Goal: Task Accomplishment & Management: Manage account settings

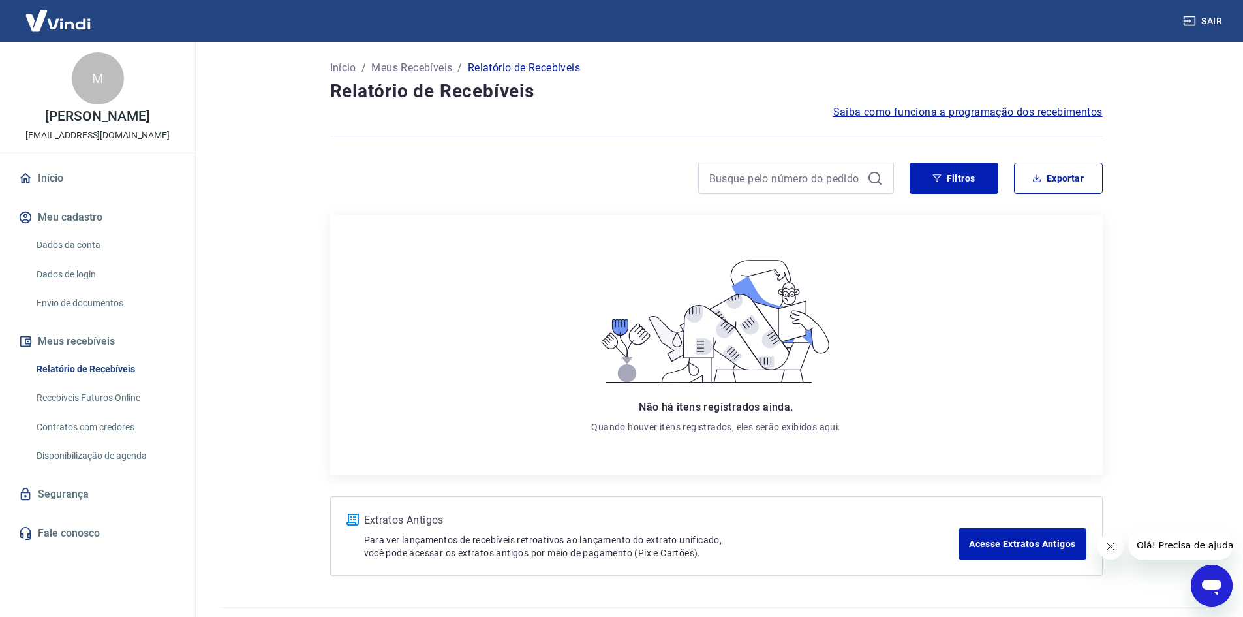
click at [876, 179] on icon at bounding box center [875, 178] width 16 height 16
click at [949, 179] on button "Filtros" at bounding box center [954, 177] width 89 height 31
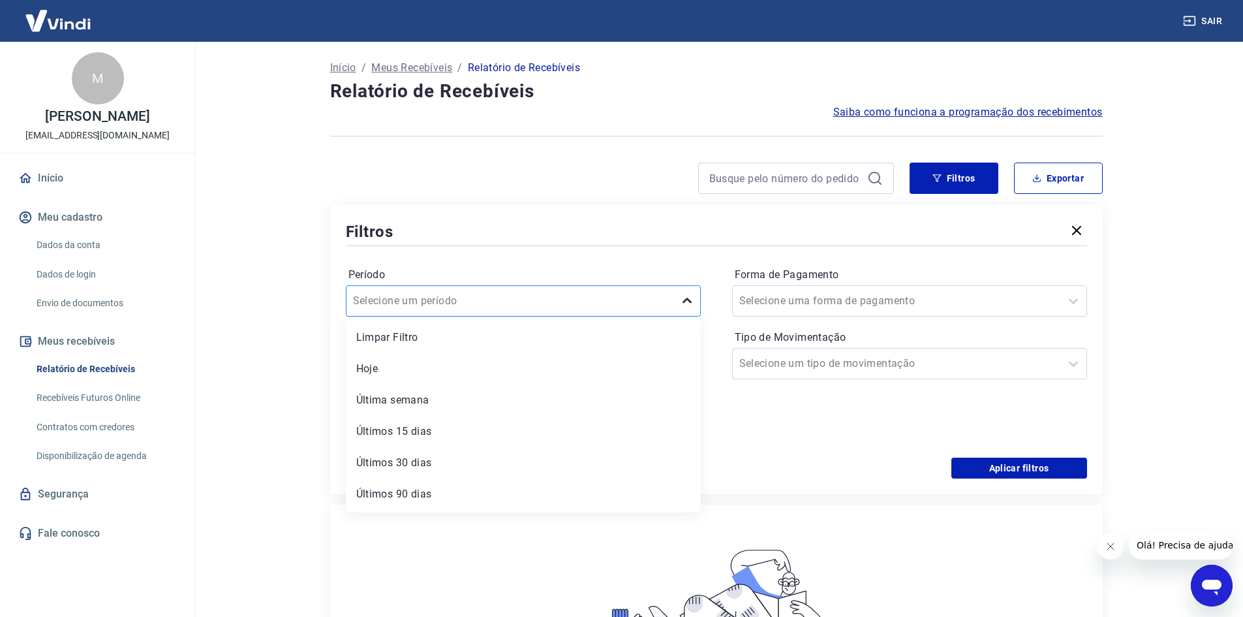
click at [679, 298] on icon at bounding box center [687, 301] width 16 height 16
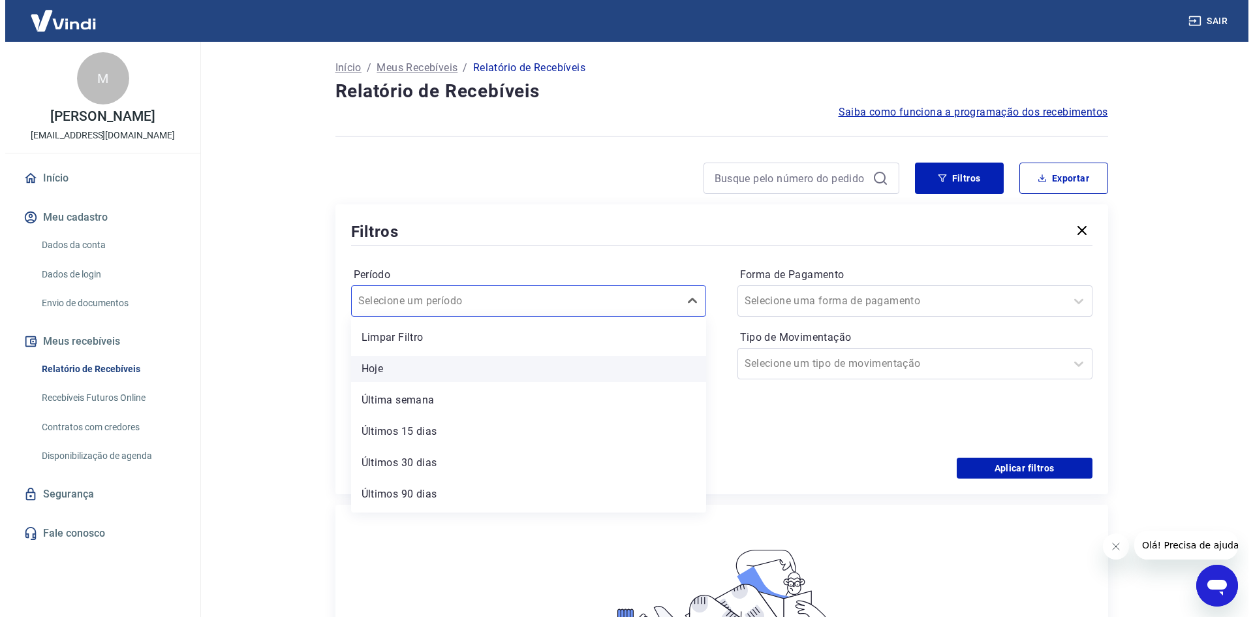
scroll to position [29, 0]
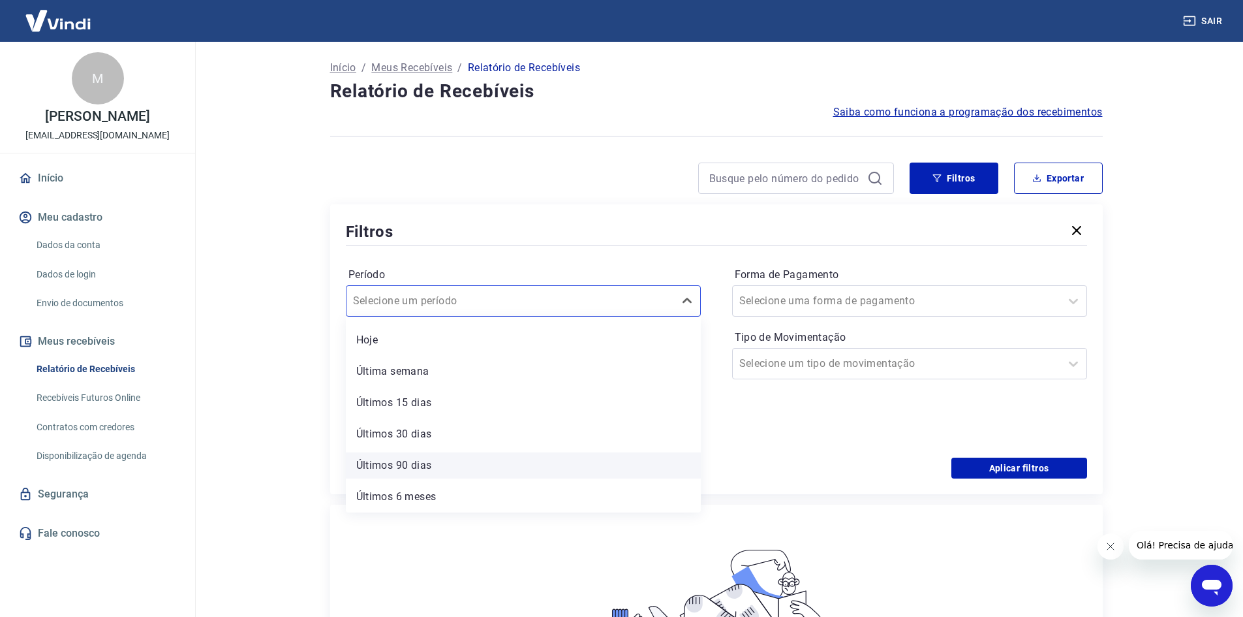
click at [458, 463] on div "Últimos 90 dias" at bounding box center [523, 465] width 355 height 26
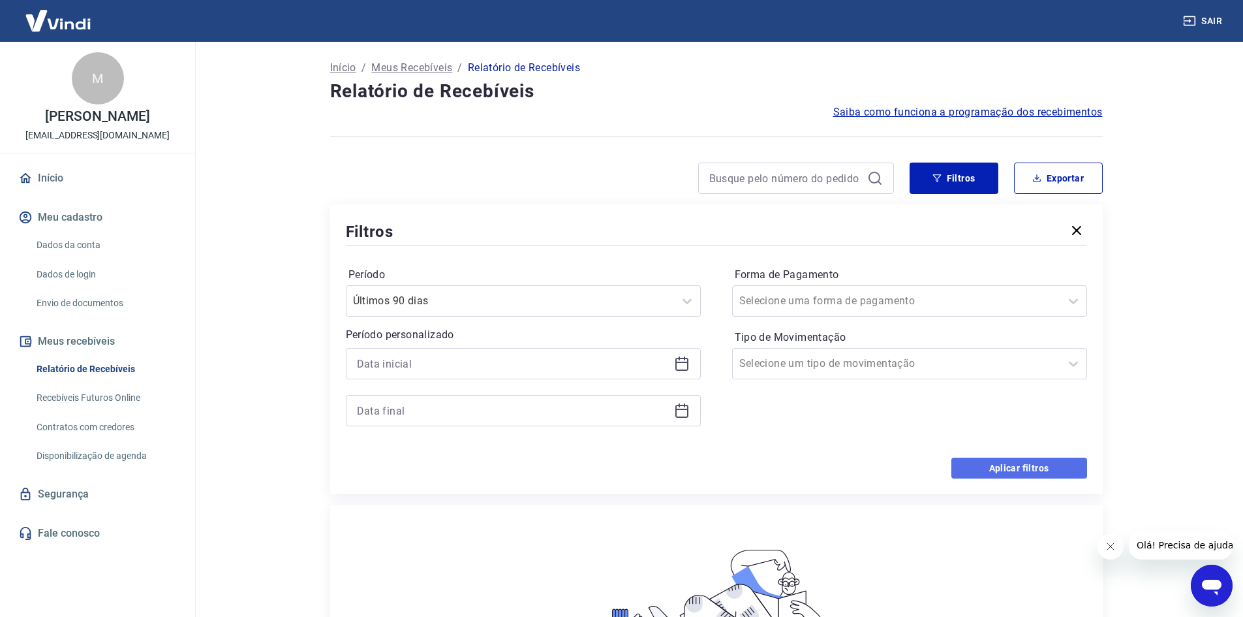
click at [1021, 471] on button "Aplicar filtros" at bounding box center [1019, 467] width 136 height 21
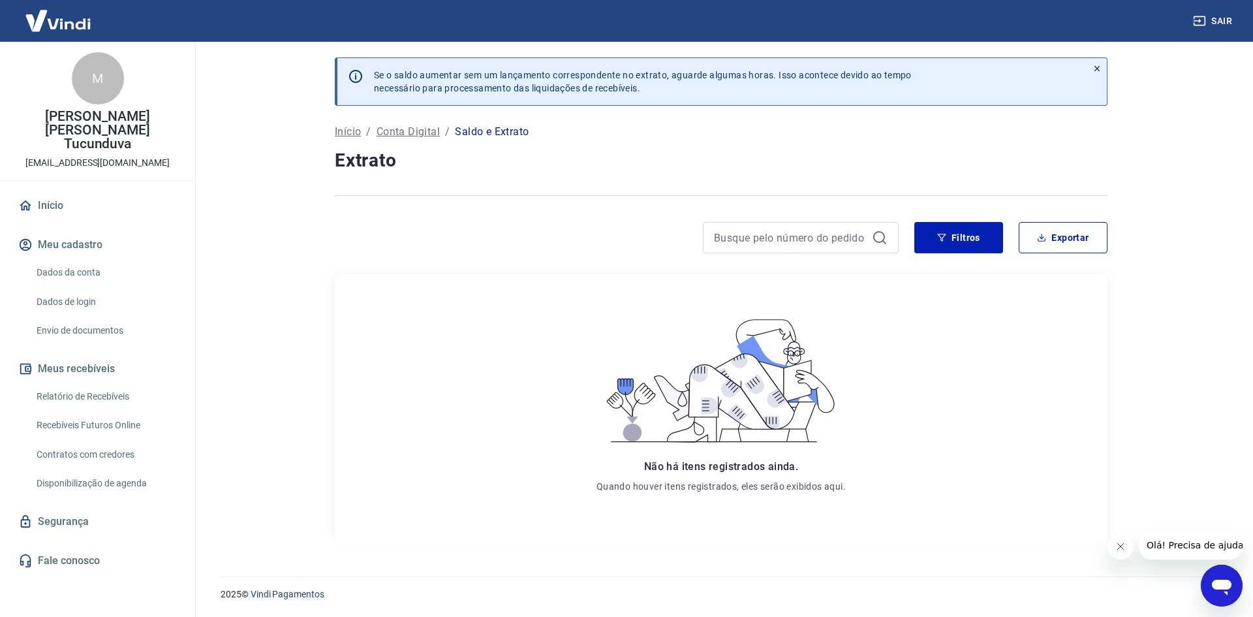
click at [129, 383] on link "Relatório de Recebíveis" at bounding box center [105, 396] width 148 height 27
click at [960, 239] on button "Filtros" at bounding box center [958, 237] width 89 height 31
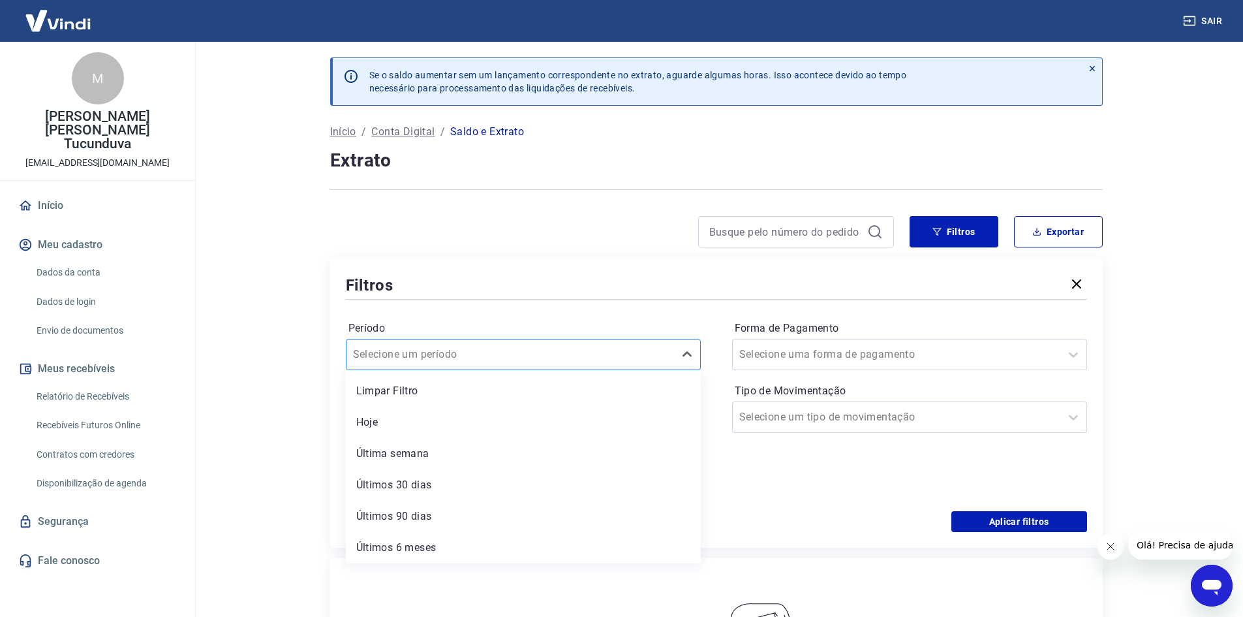
click at [603, 355] on div at bounding box center [510, 354] width 315 height 18
click at [470, 513] on div "Últimos 90 dias" at bounding box center [523, 516] width 355 height 26
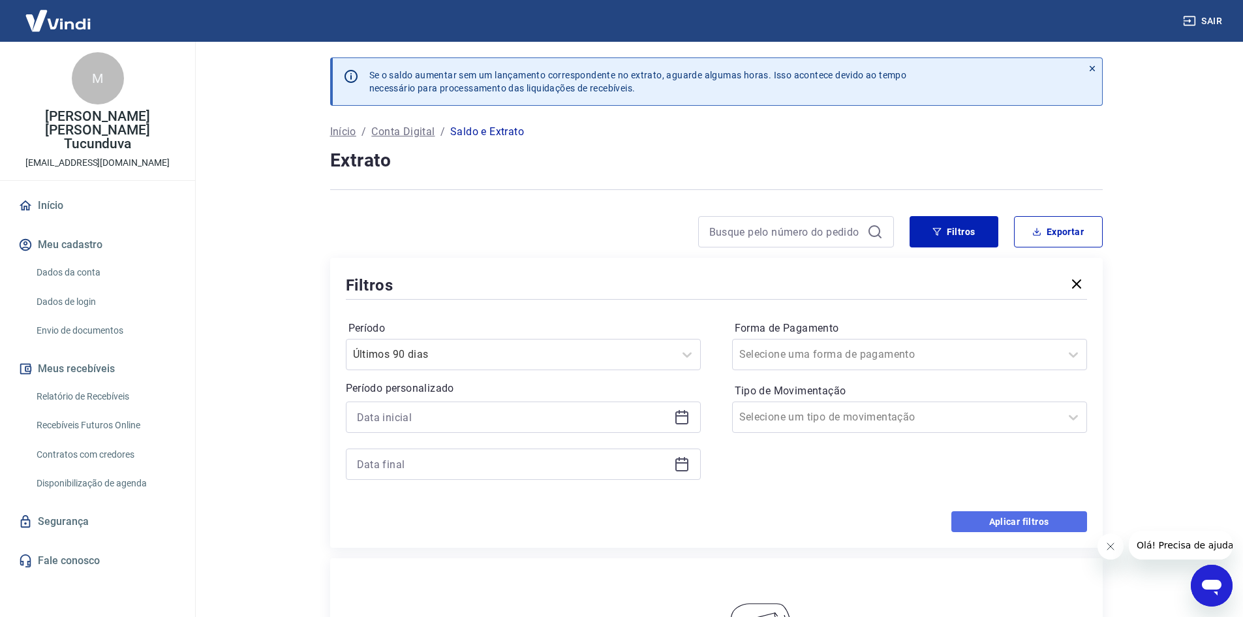
click at [1043, 521] on button "Aplicar filtros" at bounding box center [1019, 521] width 136 height 21
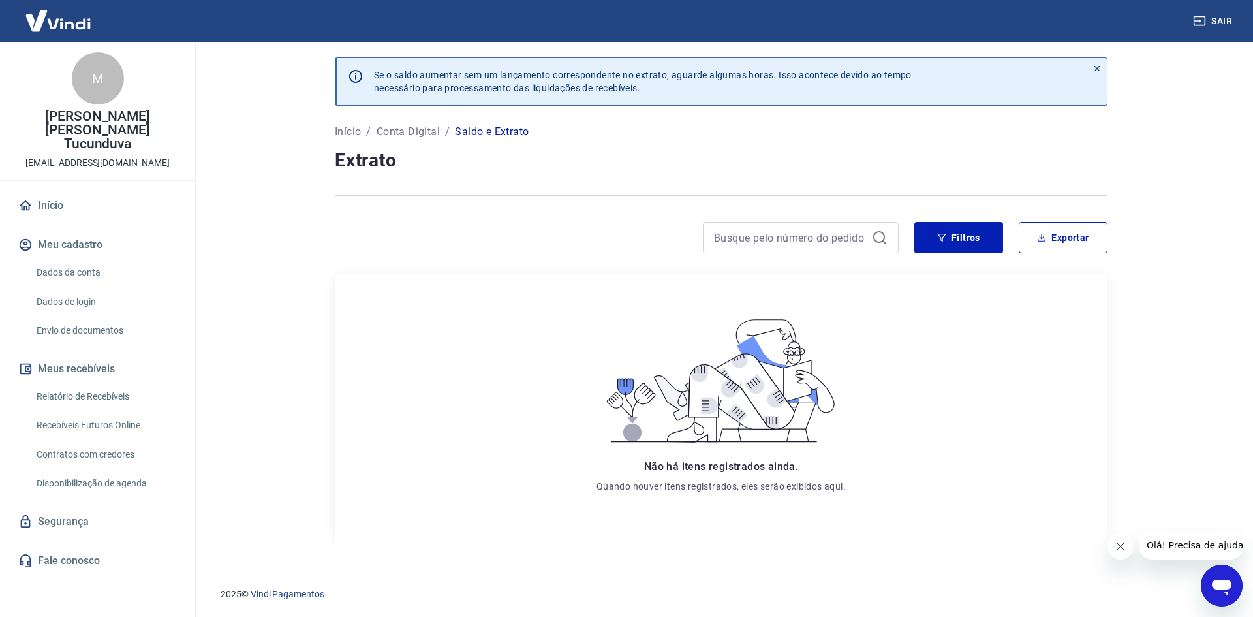
click at [404, 131] on p "Conta Digital" at bounding box center [407, 132] width 63 height 16
